Goal: Check status: Check status

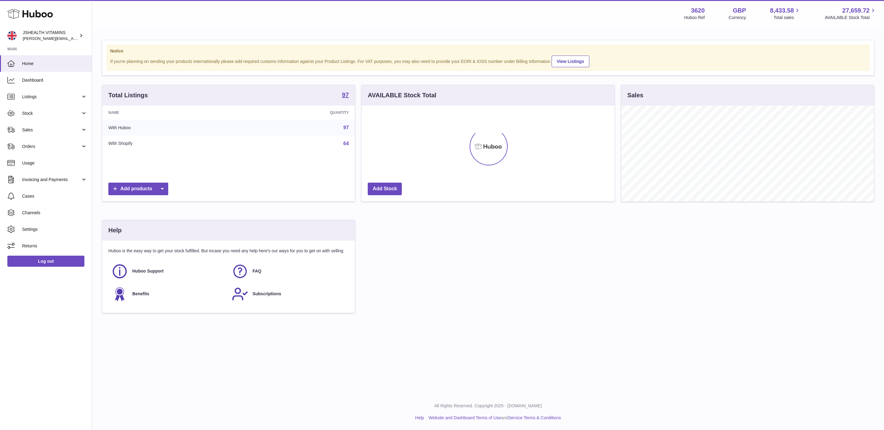
scroll to position [96, 252]
drag, startPoint x: 42, startPoint y: 108, endPoint x: 44, endPoint y: 112, distance: 3.8
click at [42, 108] on link "Stock" at bounding box center [46, 113] width 92 height 17
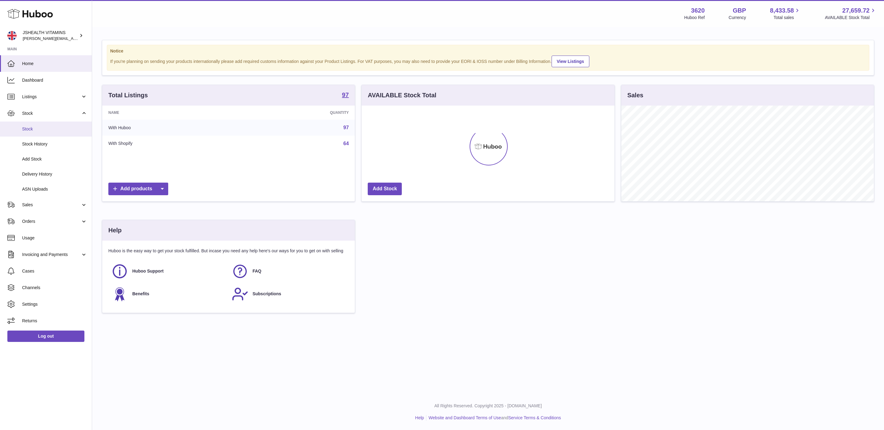
click at [35, 128] on span "Stock" at bounding box center [54, 129] width 65 height 6
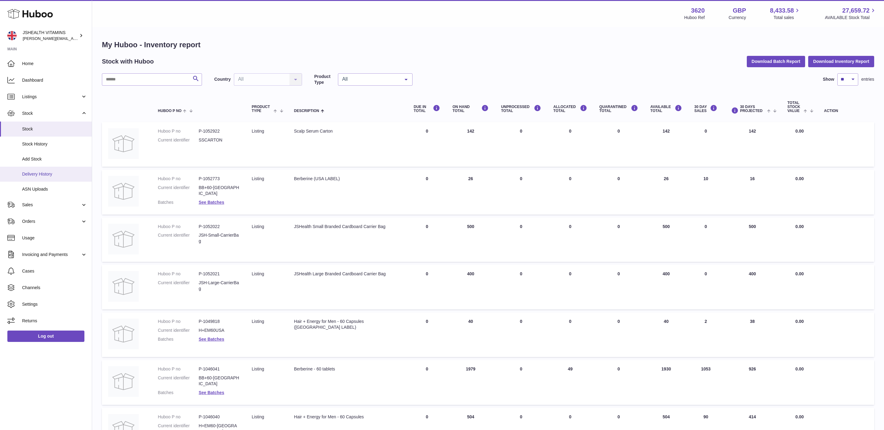
click at [40, 177] on link "Delivery History" at bounding box center [46, 174] width 92 height 15
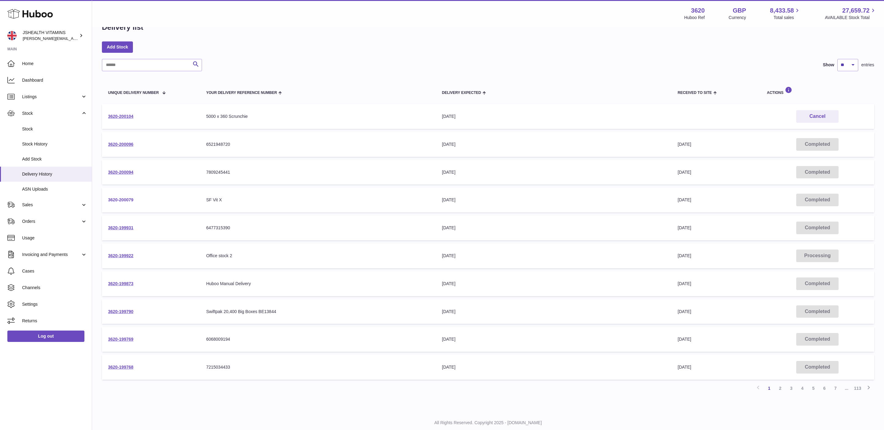
scroll to position [18, 0]
click at [126, 145] on link "3620-200096" at bounding box center [120, 144] width 25 height 5
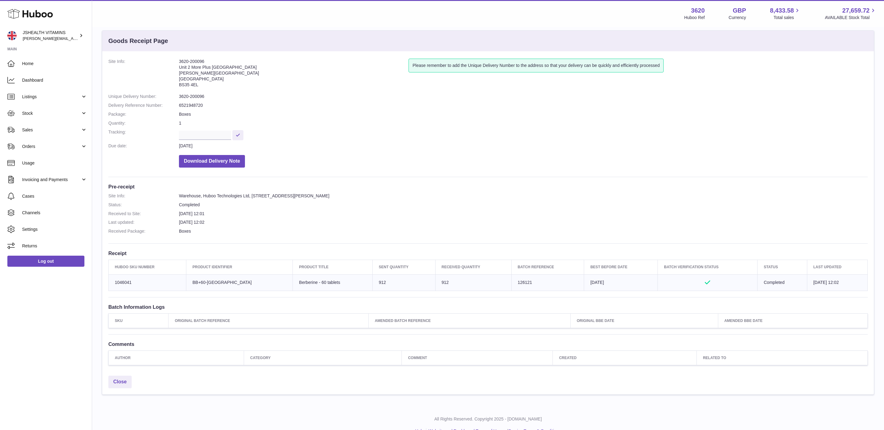
scroll to position [24, 0]
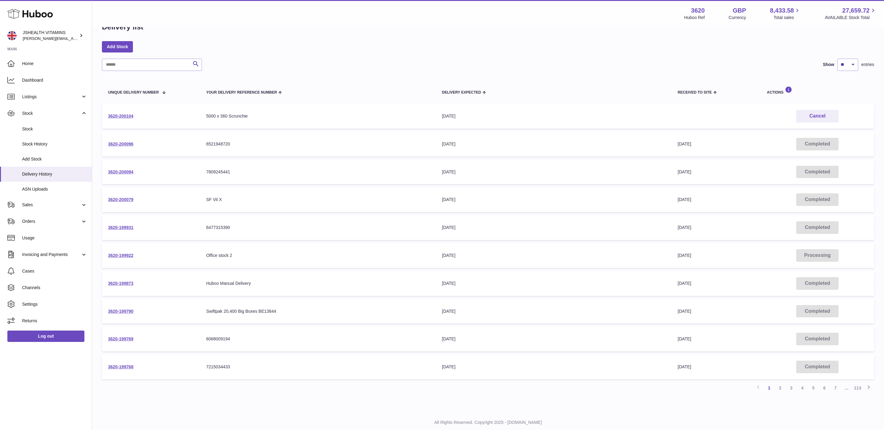
scroll to position [31, 0]
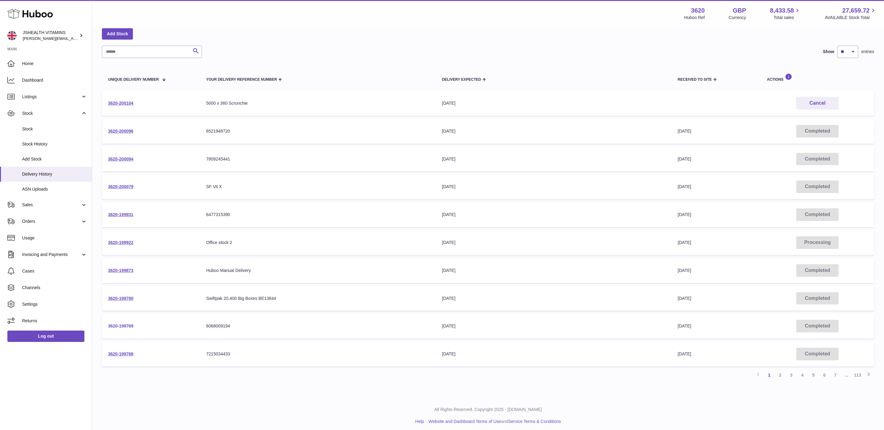
click at [122, 324] on link "3620-199769" at bounding box center [120, 326] width 25 height 5
click at [778, 372] on link "2" at bounding box center [780, 375] width 11 height 11
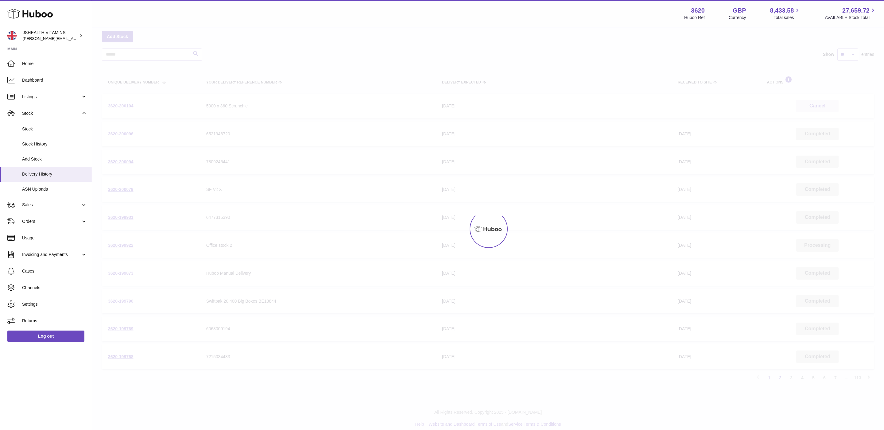
scroll to position [28, 0]
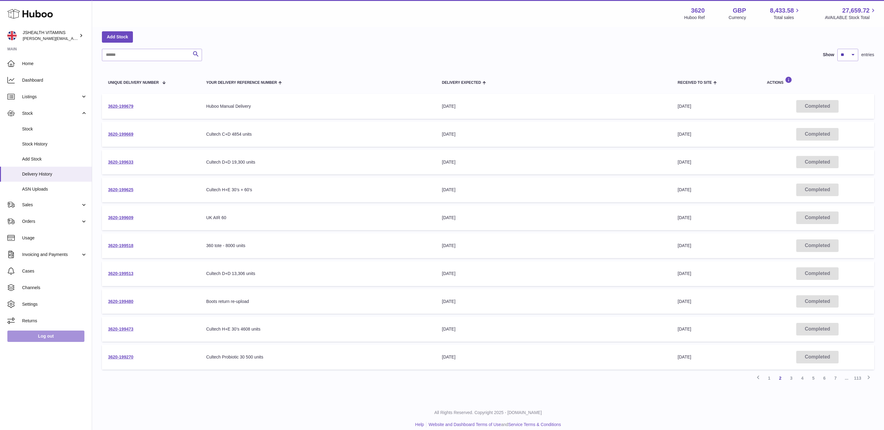
click at [59, 331] on link "Log out" at bounding box center [45, 336] width 77 height 11
